Goal: Check status: Check status

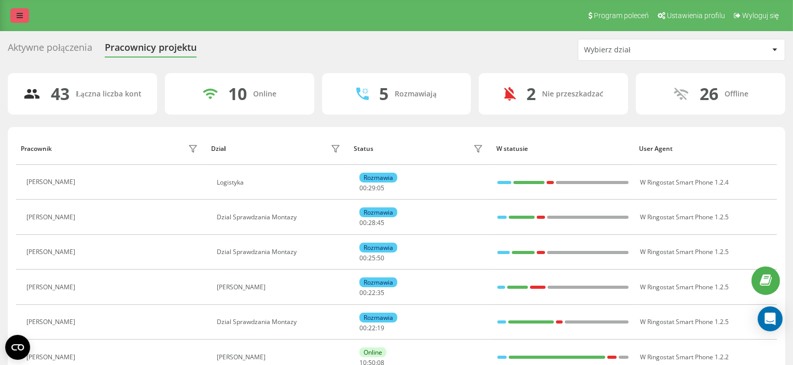
click at [21, 21] on link at bounding box center [19, 15] width 19 height 15
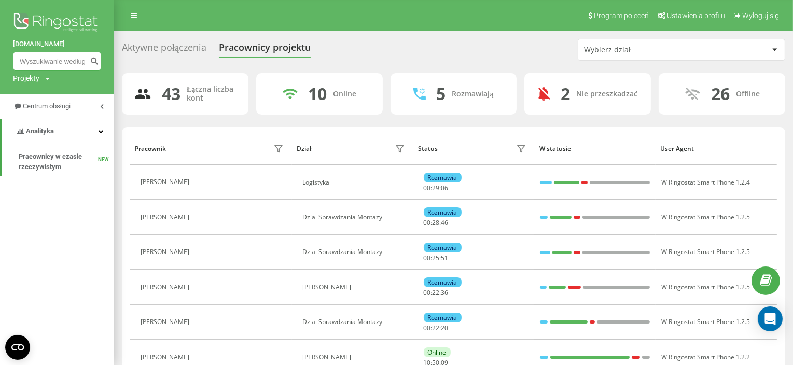
click at [62, 59] on input at bounding box center [57, 61] width 88 height 19
paste input "600047264"
type input "600047264"
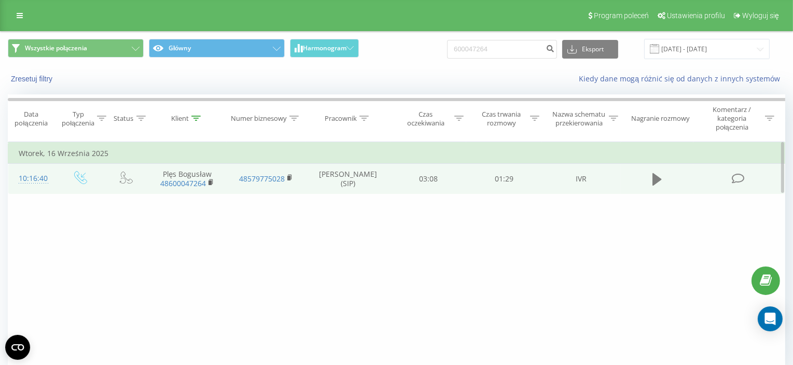
click at [659, 181] on icon at bounding box center [657, 179] width 9 height 15
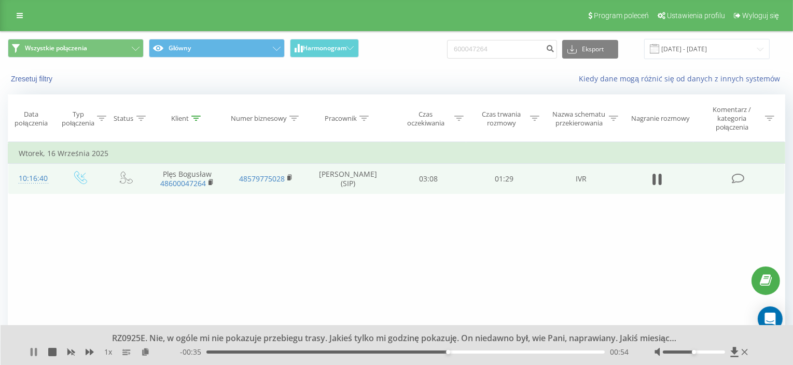
click at [34, 351] on icon at bounding box center [34, 352] width 8 height 8
